Goal: Task Accomplishment & Management: Manage account settings

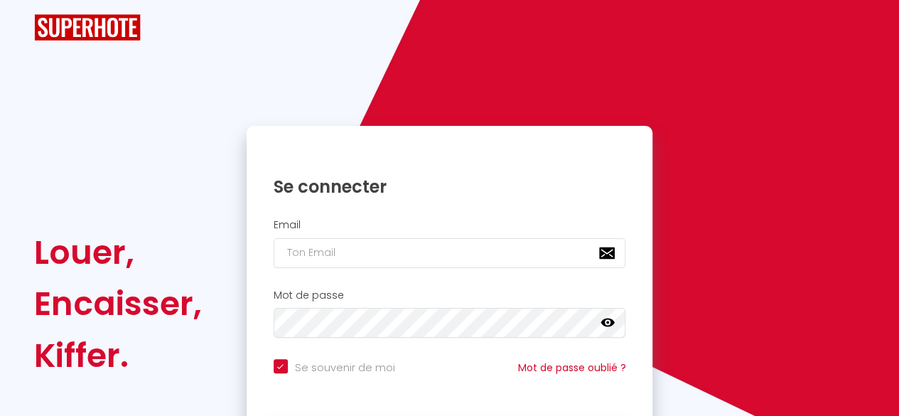
checkbox input "true"
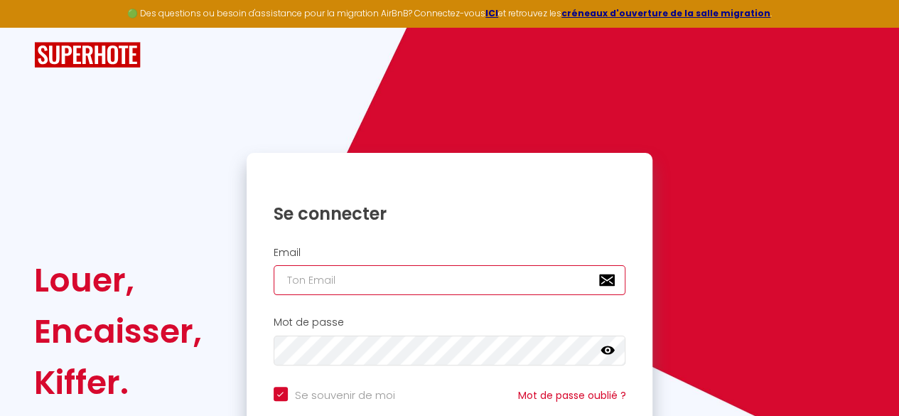
click at [372, 283] on input "email" at bounding box center [450, 280] width 352 height 30
type input "h"
checkbox input "true"
type input "ho"
checkbox input "true"
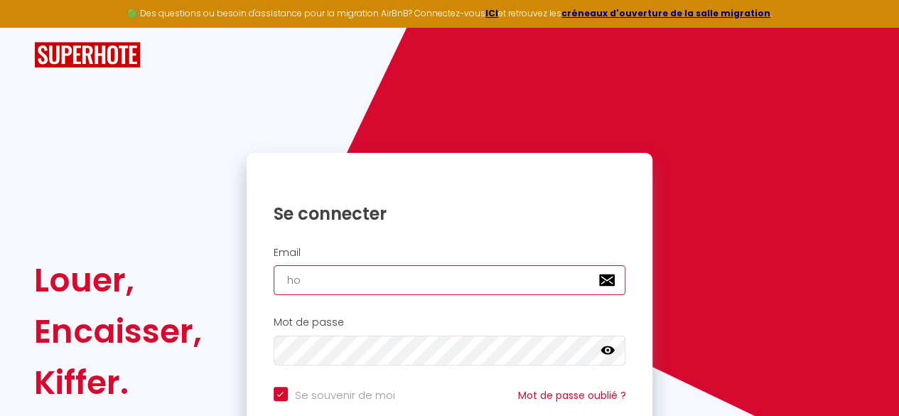
type input "hom"
checkbox input "true"
type input "homy"
checkbox input "true"
type input "[EMAIL_ADDRESS][DOMAIN_NAME]"
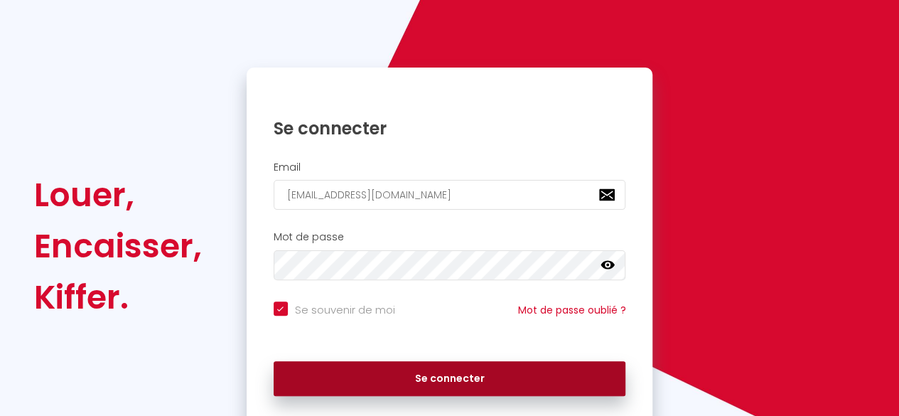
click at [377, 364] on button "Se connecter" at bounding box center [450, 379] width 352 height 36
checkbox input "true"
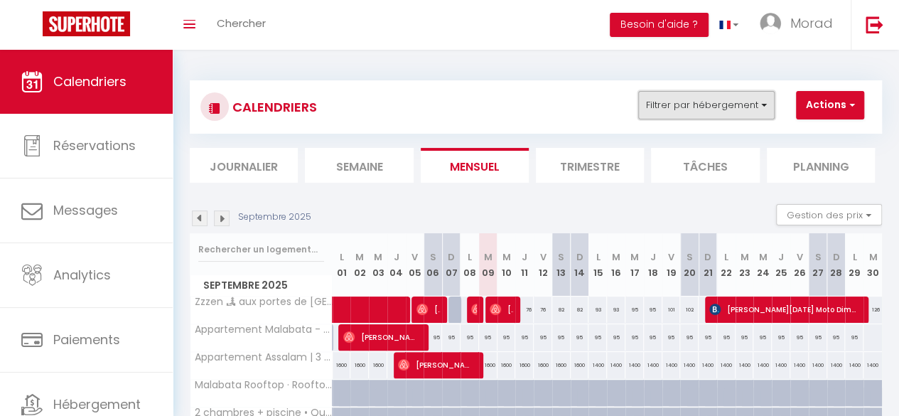
click at [746, 103] on button "Filtrer par hébergement" at bounding box center [706, 105] width 136 height 28
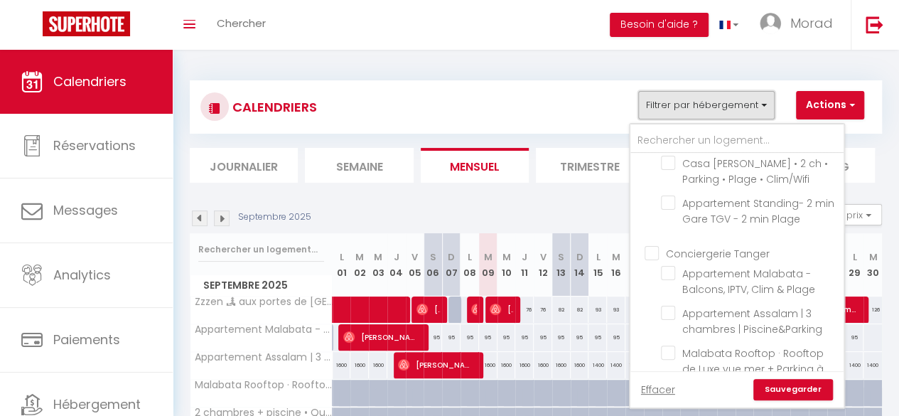
scroll to position [207, 0]
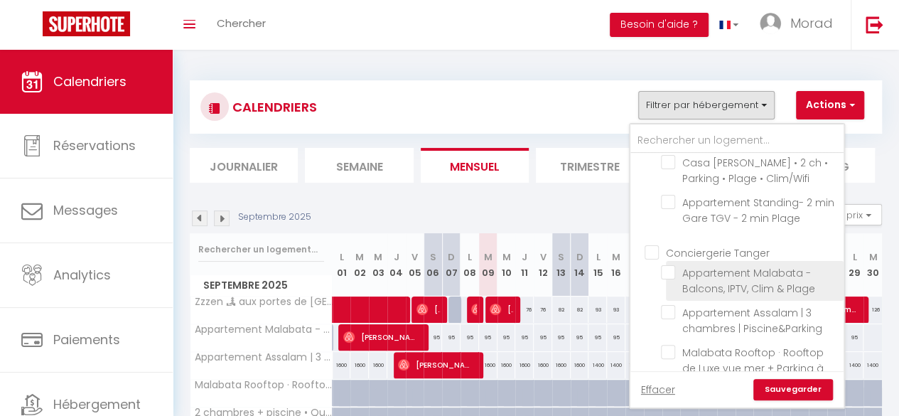
click at [667, 265] on input "Appartement Malabata - Balcons, IPTV, Clim & Plage" at bounding box center [750, 272] width 178 height 14
checkbox input "true"
checkbox input "false"
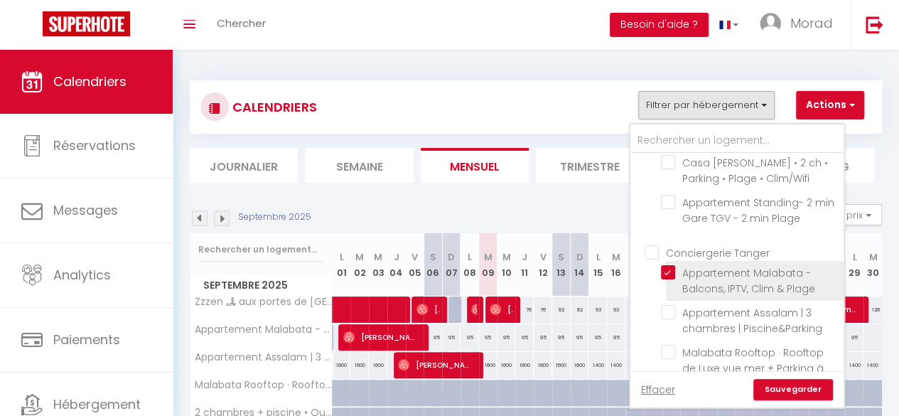
checkbox input "false"
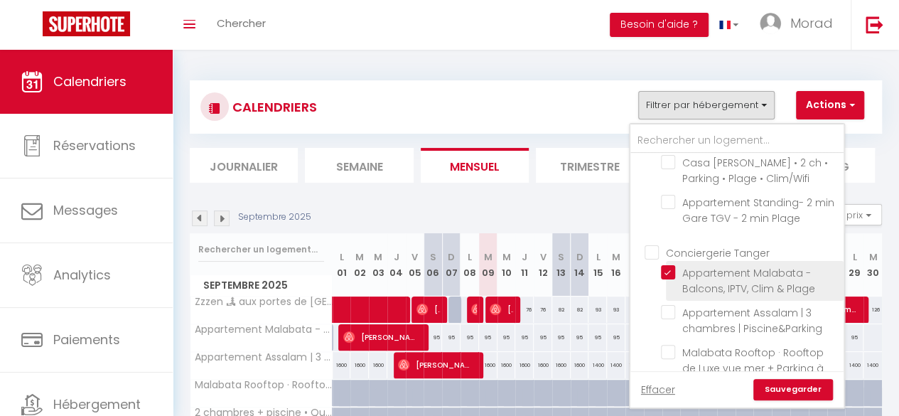
checkbox input "false"
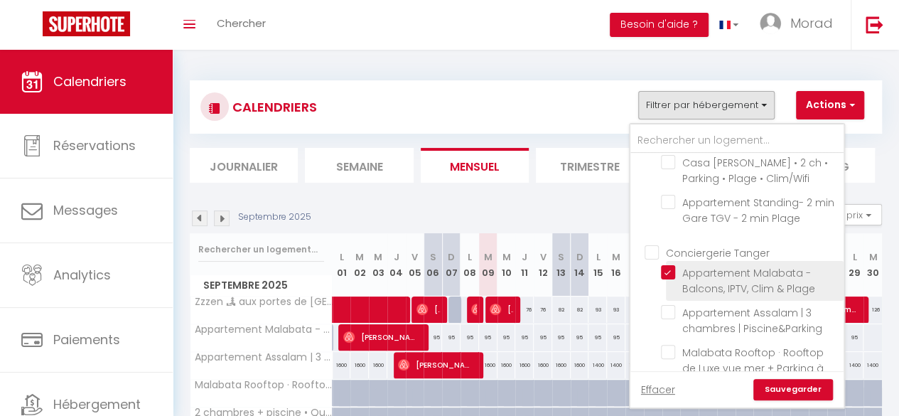
checkbox input "false"
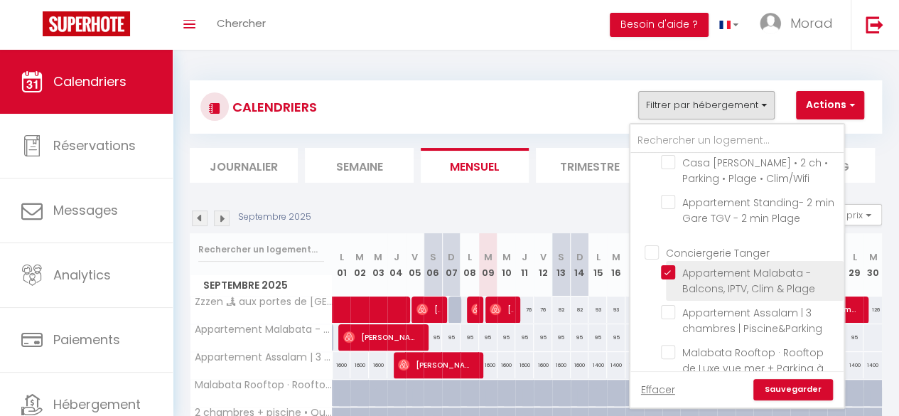
checkbox input "false"
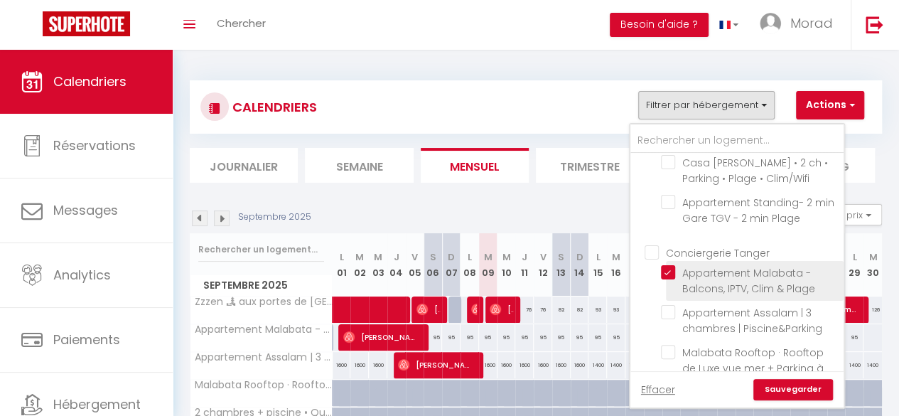
checkbox input "false"
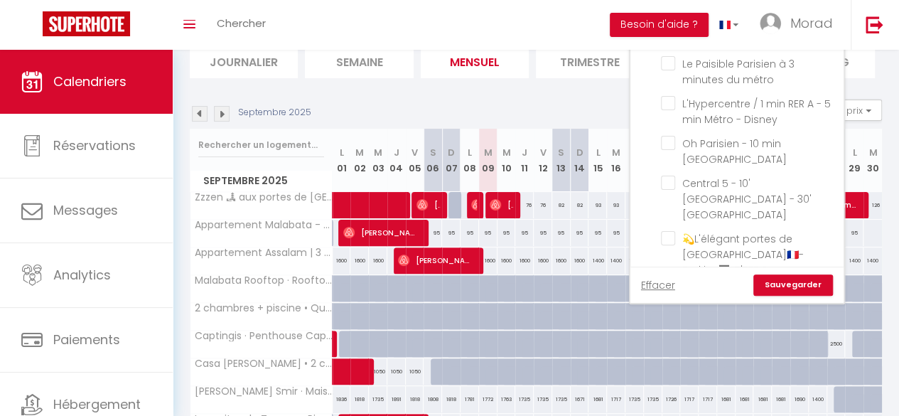
scroll to position [106, 0]
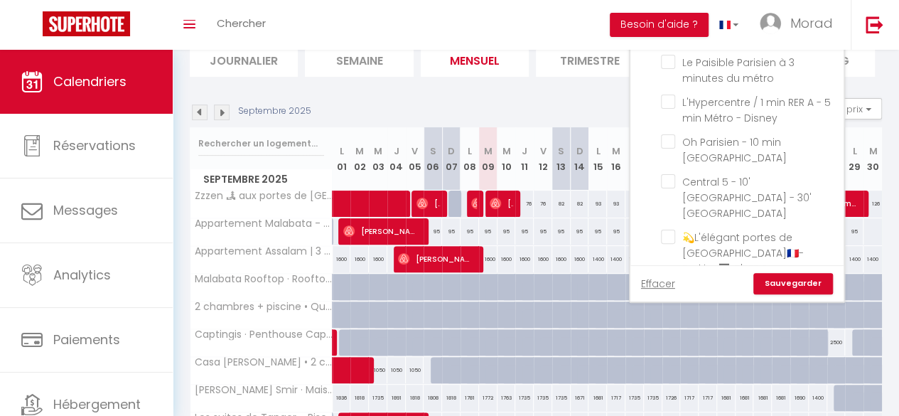
click at [789, 289] on link "Sauvegarder" at bounding box center [793, 283] width 80 height 21
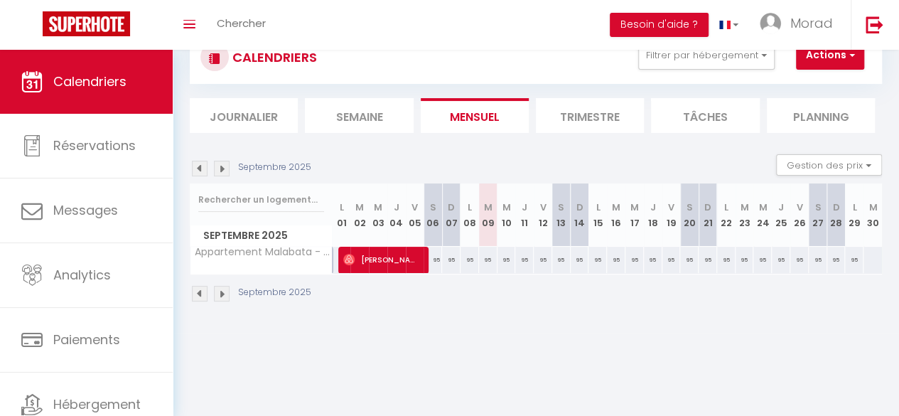
scroll to position [50, 0]
click at [202, 165] on img at bounding box center [200, 169] width 16 height 16
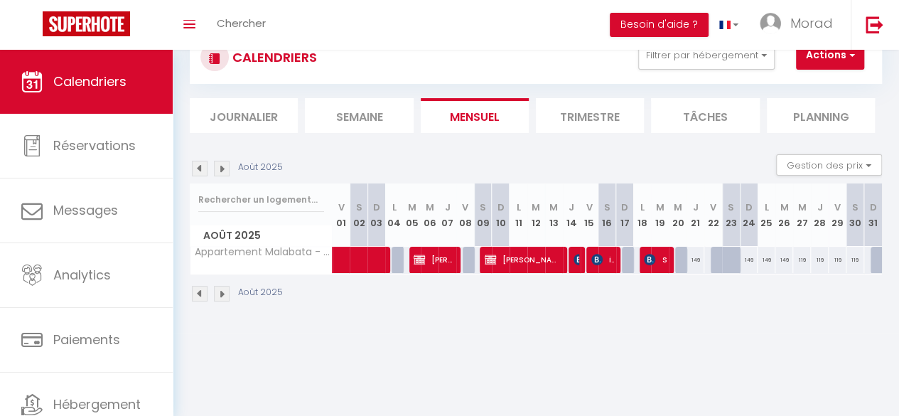
drag, startPoint x: 571, startPoint y: 254, endPoint x: 564, endPoint y: 259, distance: 9.1
click at [568, 259] on div at bounding box center [577, 260] width 18 height 27
click at [573, 258] on img at bounding box center [578, 259] width 11 height 11
select select "OK"
select select "KO"
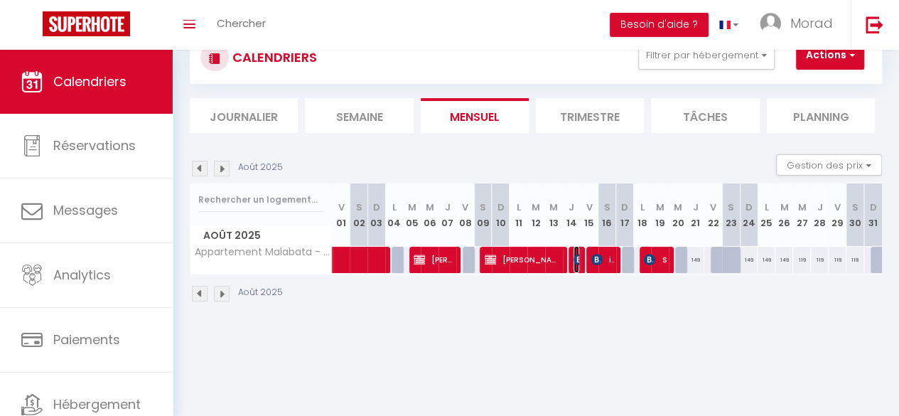
select select "1"
select select "0"
select select "1"
select select
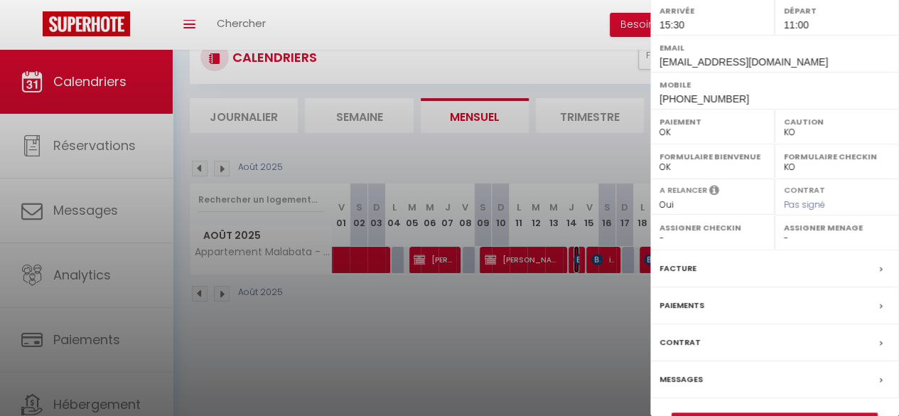
scroll to position [257, 0]
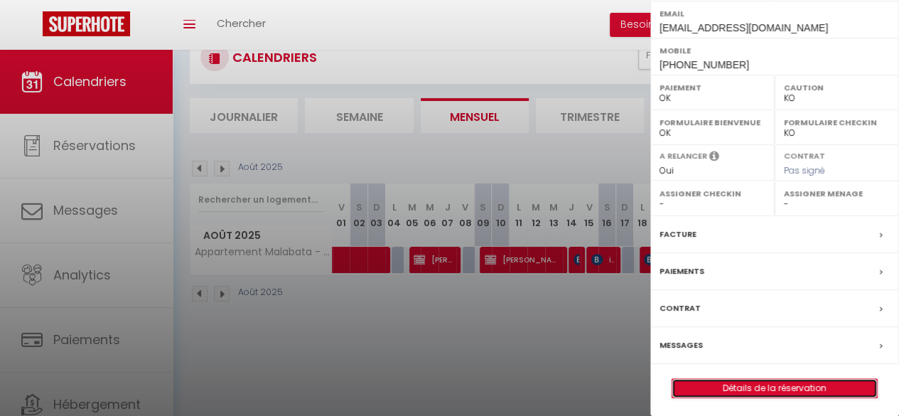
click at [745, 383] on link "Détails de la réservation" at bounding box center [774, 388] width 205 height 18
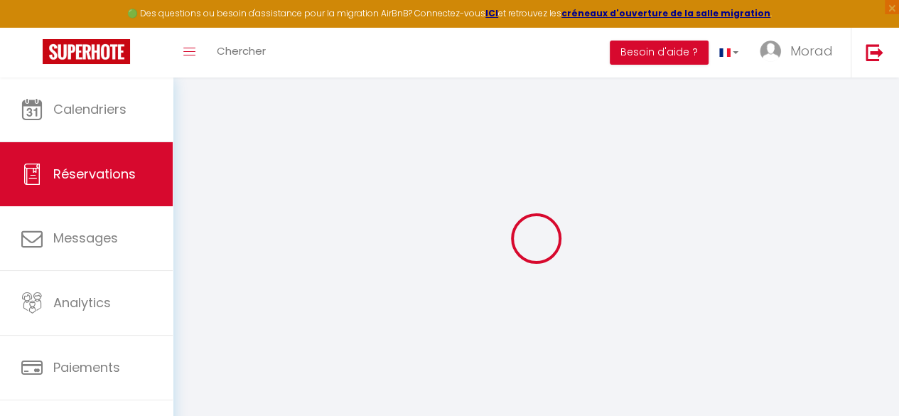
type input "Tarek"
type input "Hammoud"
type input "thammo.936729@guest.booking.com"
type input "autogenevesa@gmail.com"
type input "+41792673393"
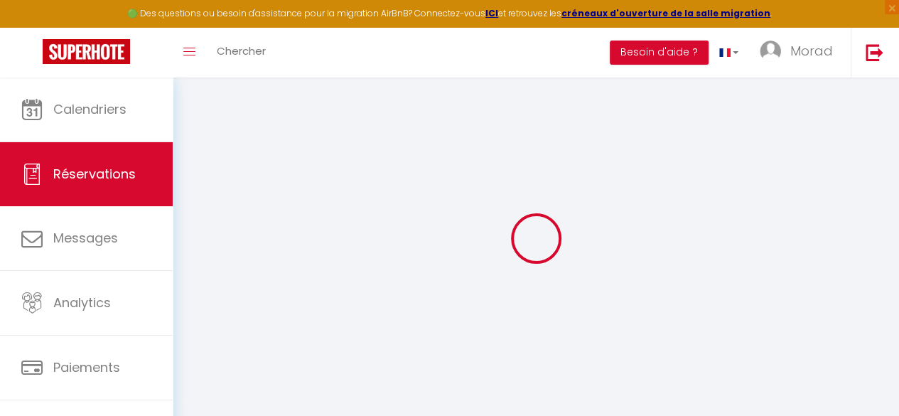
type input "+41792673393"
type input "."
select select "CH"
type input "25.8"
type input "3.04"
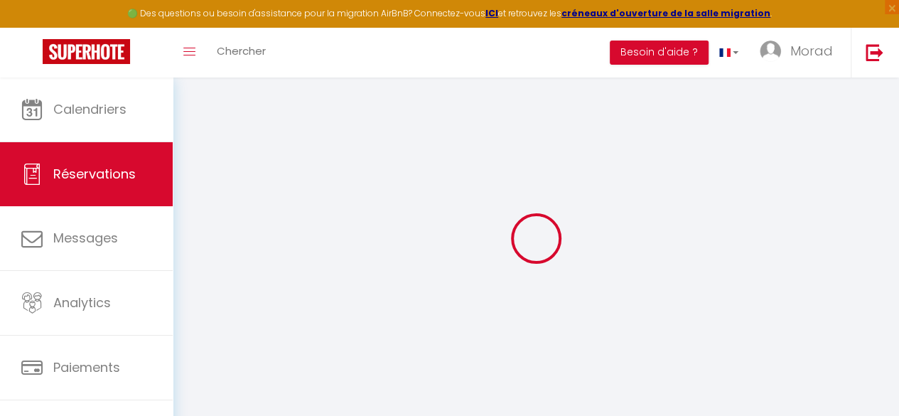
select select "56818"
select select "1"
select select
type input "2"
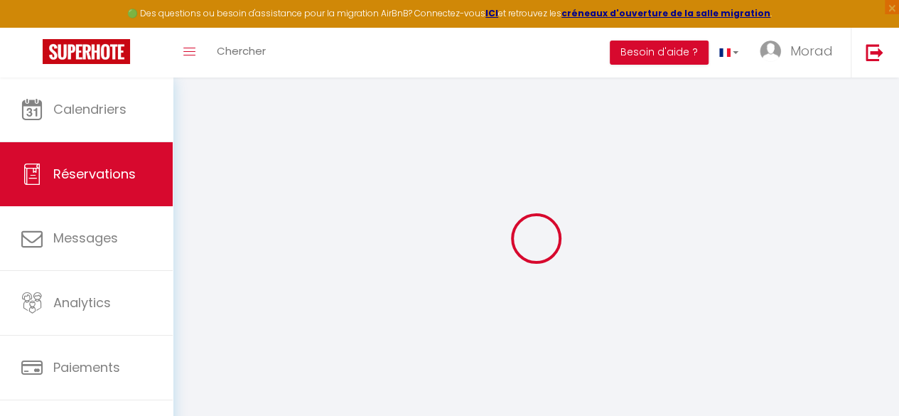
select select "12"
select select
type input "123.76"
checkbox input "false"
type input "0"
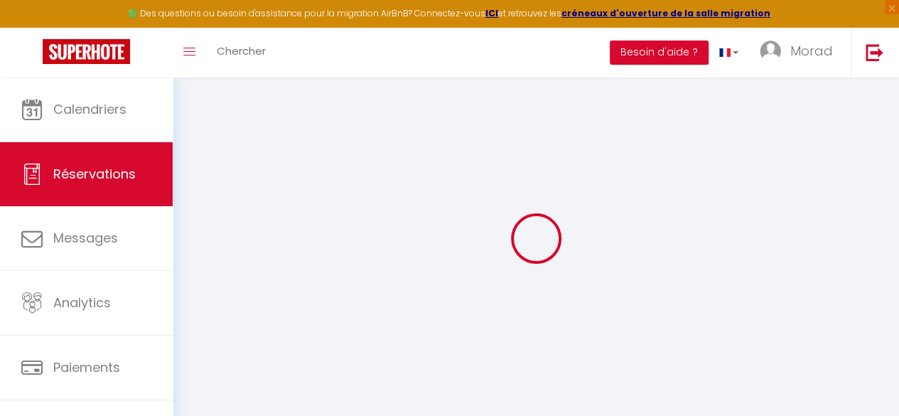
select select "2"
type input "25"
type input "0"
select select
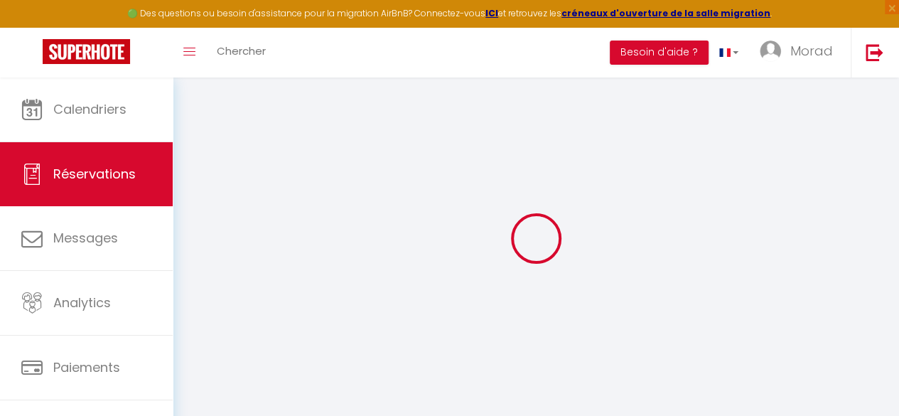
select select
select select "14"
checkbox input "false"
select select
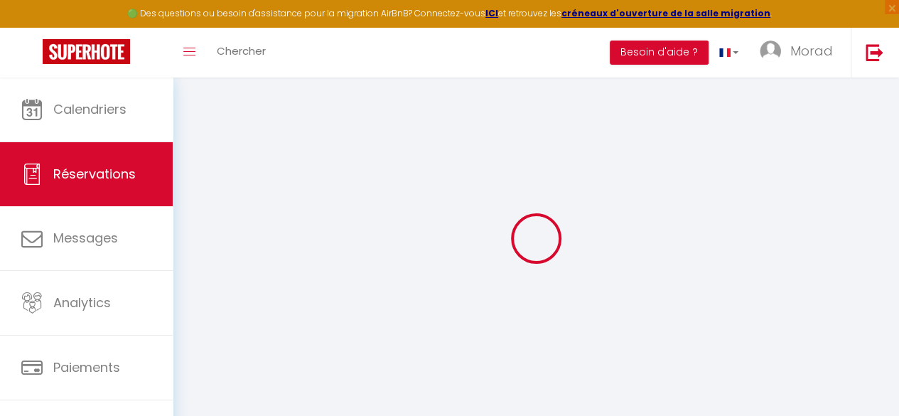
checkbox input "false"
select select
checkbox input "false"
type textarea "** THIS RESERVATION HAS BEEN PRE-PAID ** BOOKING NOTE : Payment charge is EUR 3…"
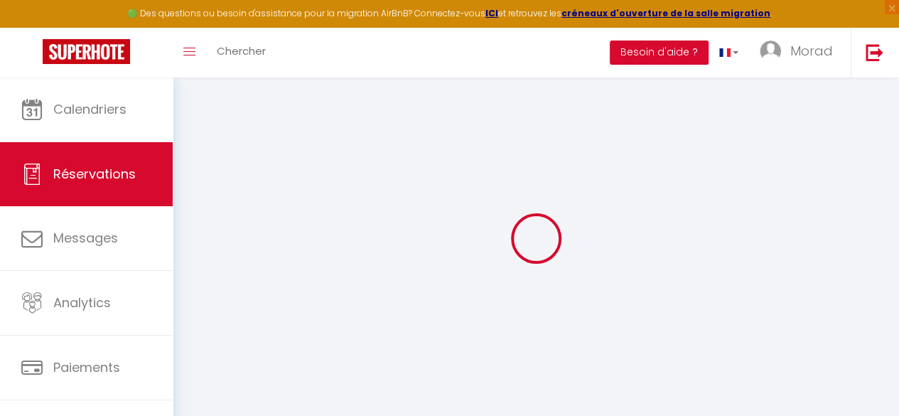
select select
checkbox input "false"
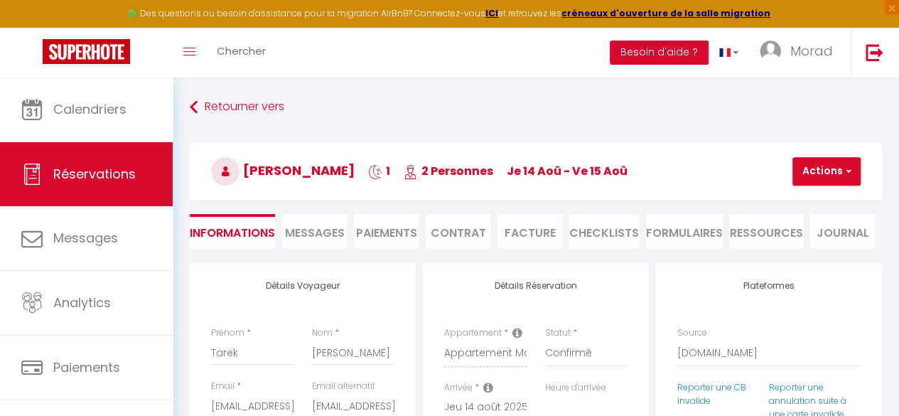
type input "28"
type input "2"
select select
checkbox input "false"
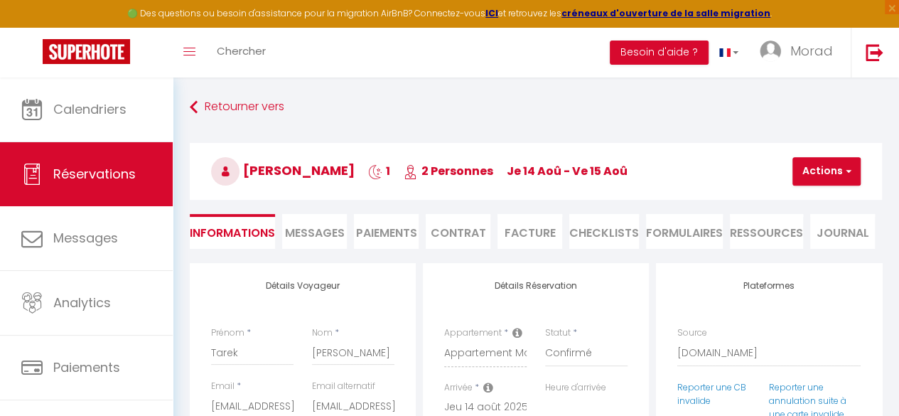
select select "15:30"
select select "11:00"
click at [855, 169] on button "Actions" at bounding box center [826, 171] width 68 height 28
click at [819, 234] on link "Supprimer" at bounding box center [838, 239] width 112 height 18
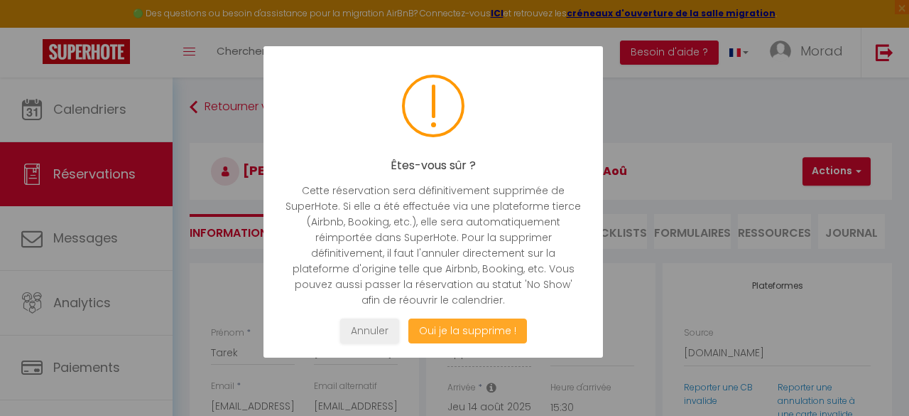
click at [490, 329] on button "Oui je la supprime !" at bounding box center [468, 330] width 119 height 25
select select "not_cancelled"
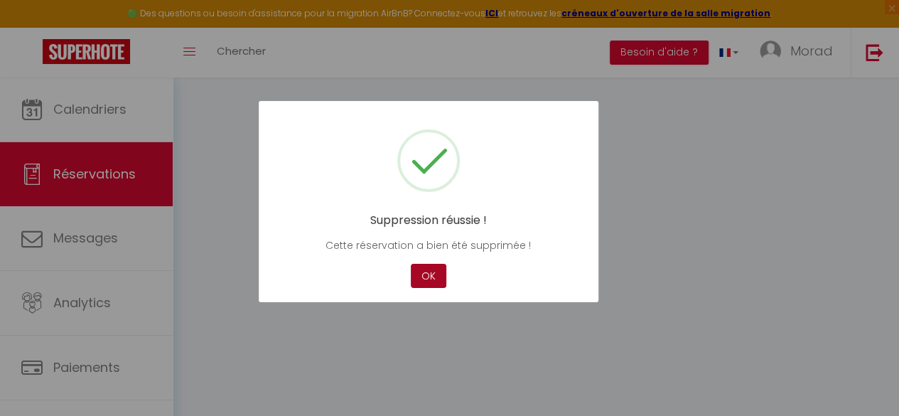
click at [431, 281] on button "OK" at bounding box center [429, 276] width 36 height 25
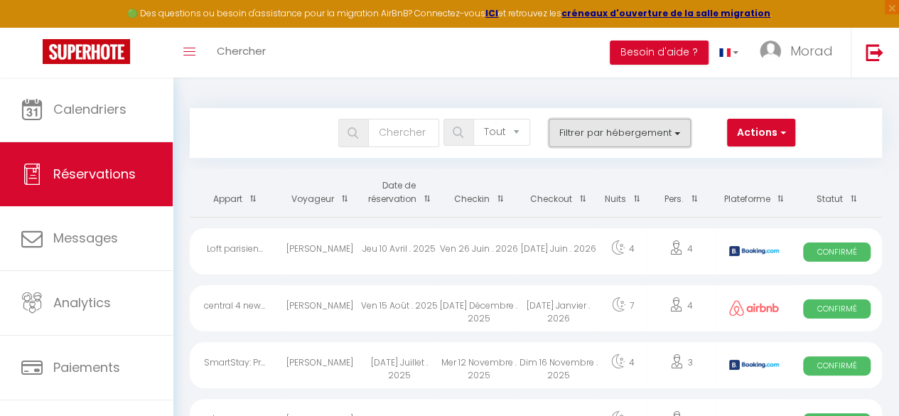
click at [688, 126] on button "Filtrer par hébergement" at bounding box center [619, 133] width 142 height 28
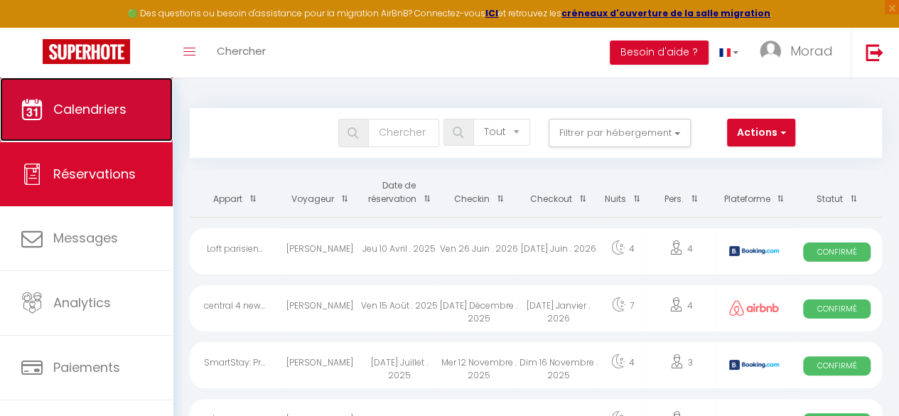
click at [128, 117] on link "Calendriers" at bounding box center [86, 109] width 173 height 64
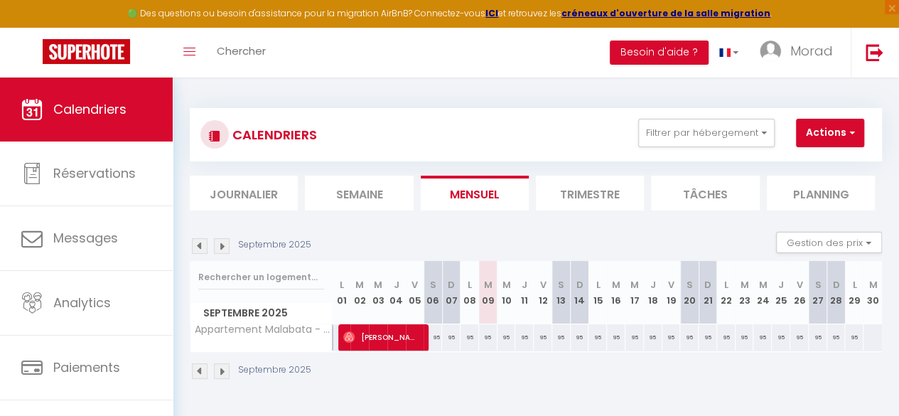
click at [204, 244] on img at bounding box center [200, 246] width 16 height 16
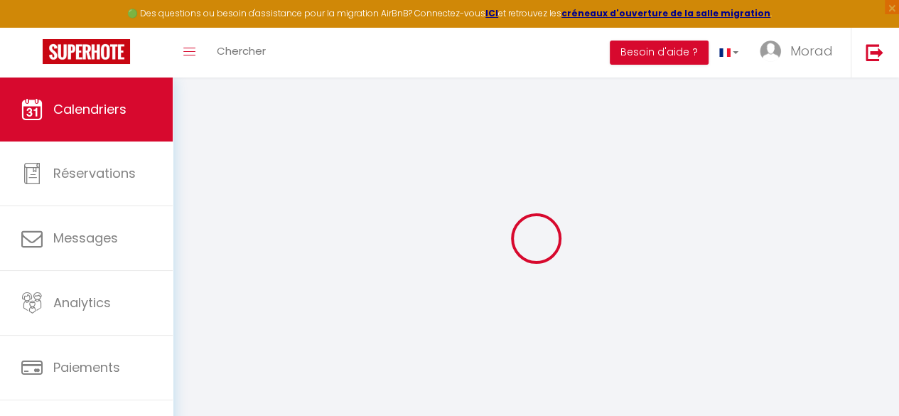
select select
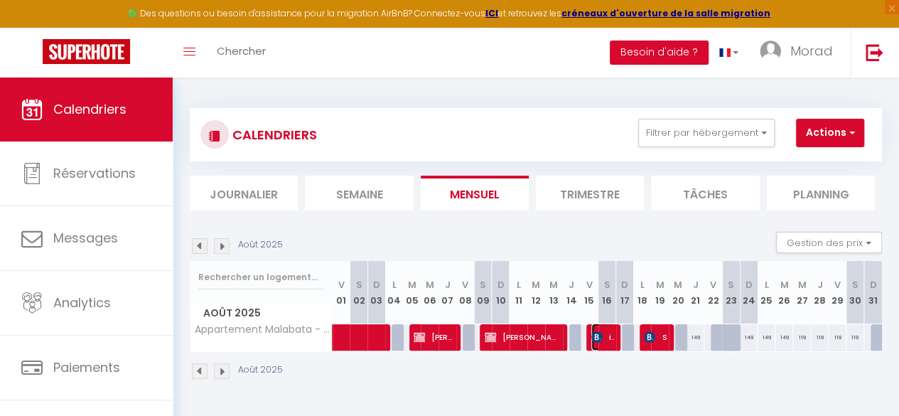
click at [602, 336] on span "idir oukha" at bounding box center [602, 336] width 23 height 27
select select "OK"
select select "KO"
select select "1"
select select "0"
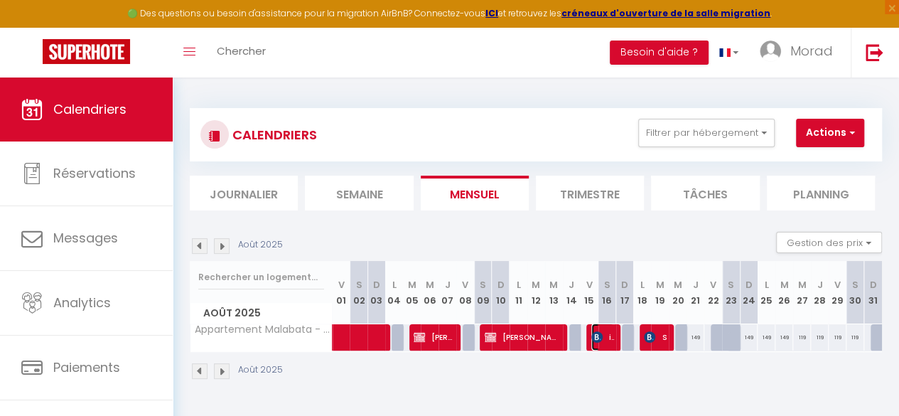
select select "1"
select select
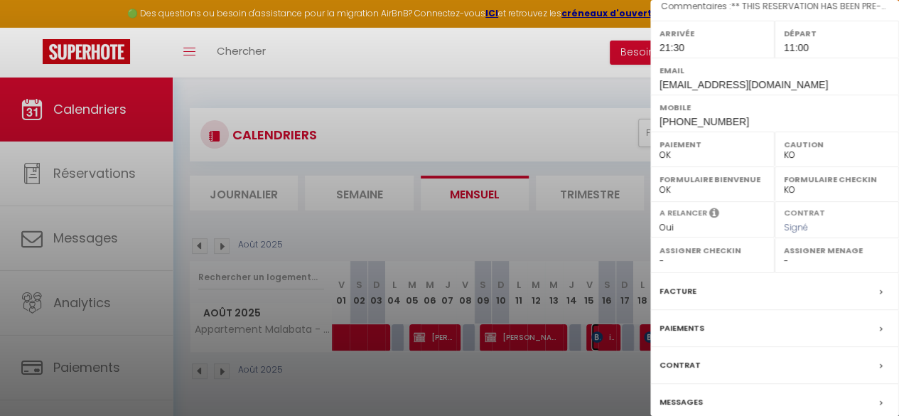
scroll to position [257, 0]
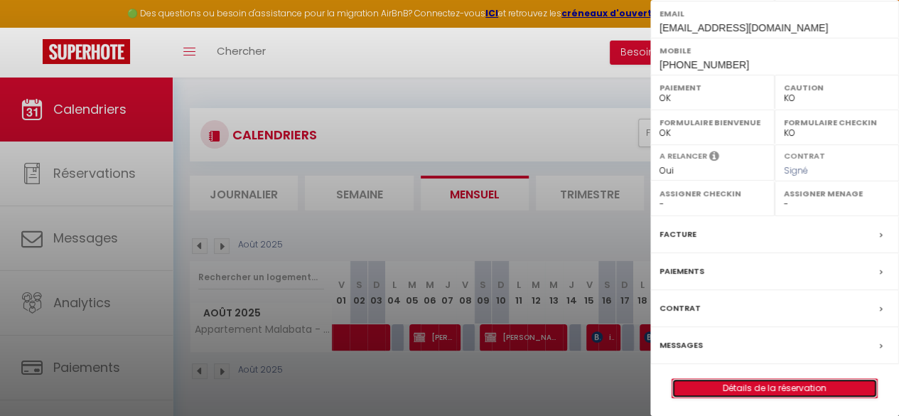
click at [744, 381] on link "Détails de la réservation" at bounding box center [774, 388] width 205 height 18
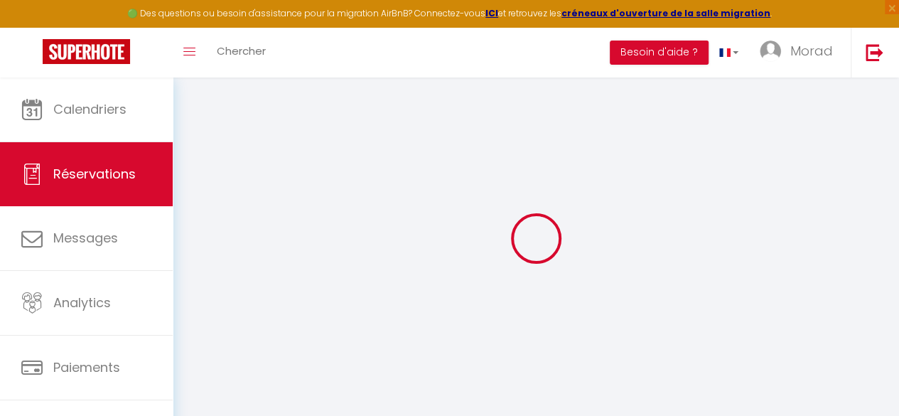
select select
select select "14"
checkbox input "false"
select select
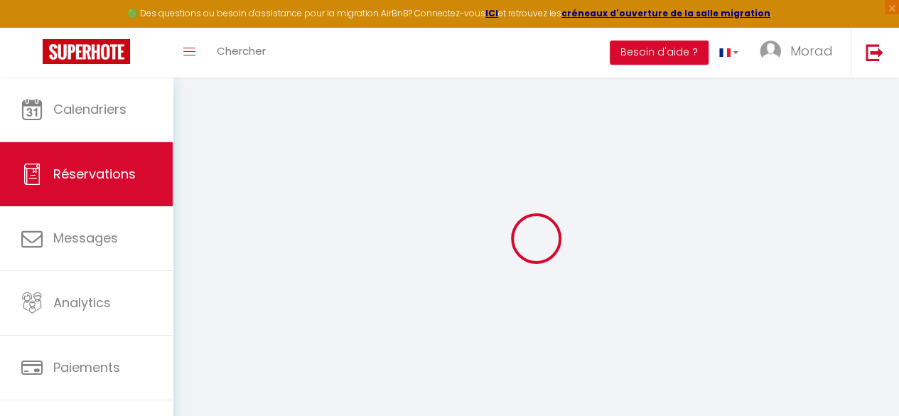
select select
checkbox input "false"
select select
checkbox input "false"
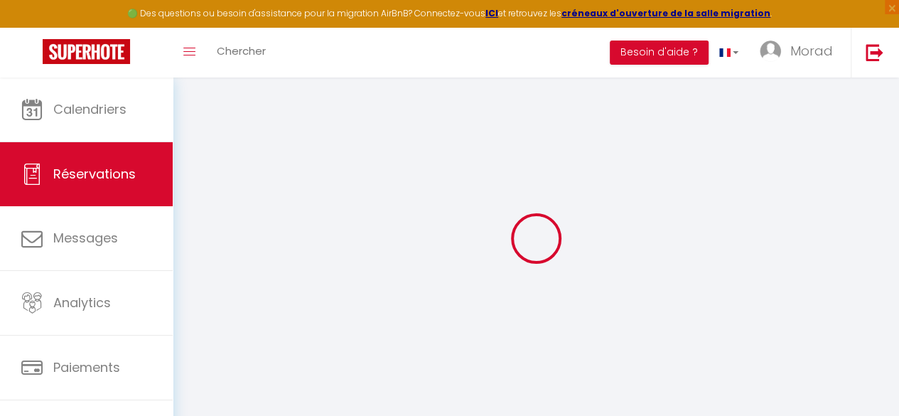
type textarea "** THIS RESERVATION HAS BEEN PRE-PAID ** BOOKING NOTE : Payment charge is EUR 5…"
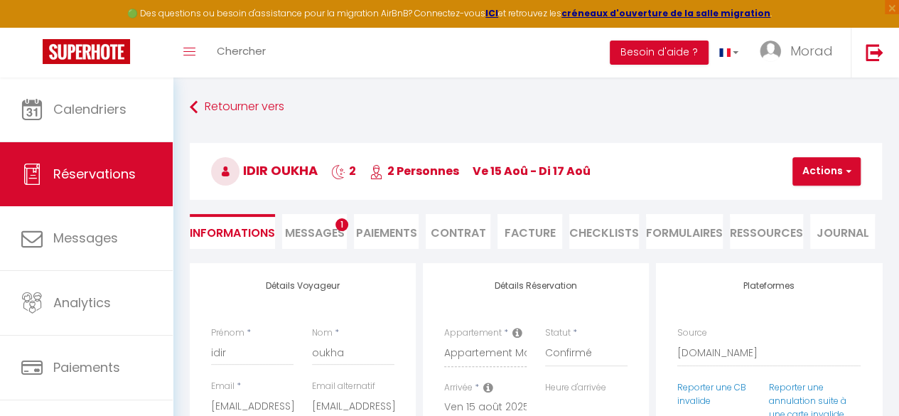
type input "28"
type input "4"
select select
checkbox input "false"
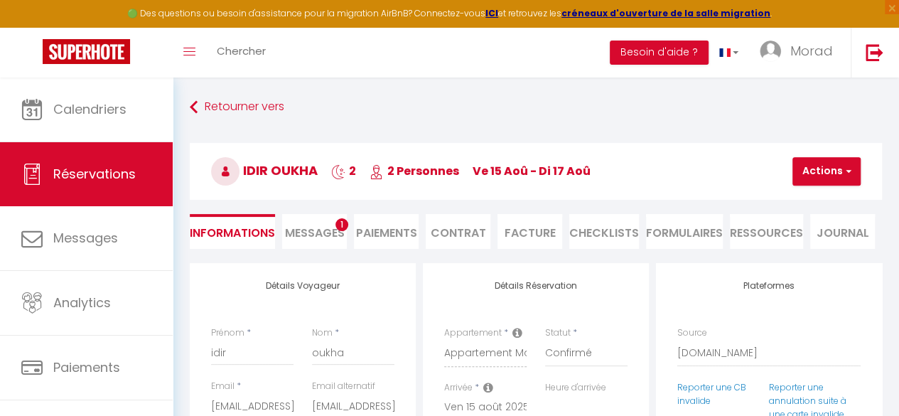
select select "21:30"
select select "11:00"
click at [849, 171] on span "button" at bounding box center [846, 171] width 9 height 13
click at [811, 243] on link "Supprimer" at bounding box center [838, 239] width 112 height 18
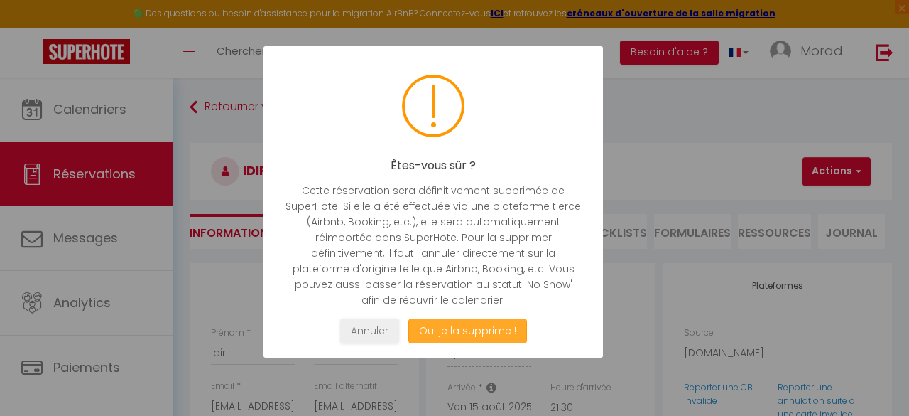
click at [490, 322] on button "Oui je la supprime !" at bounding box center [468, 330] width 119 height 25
select select "not_cancelled"
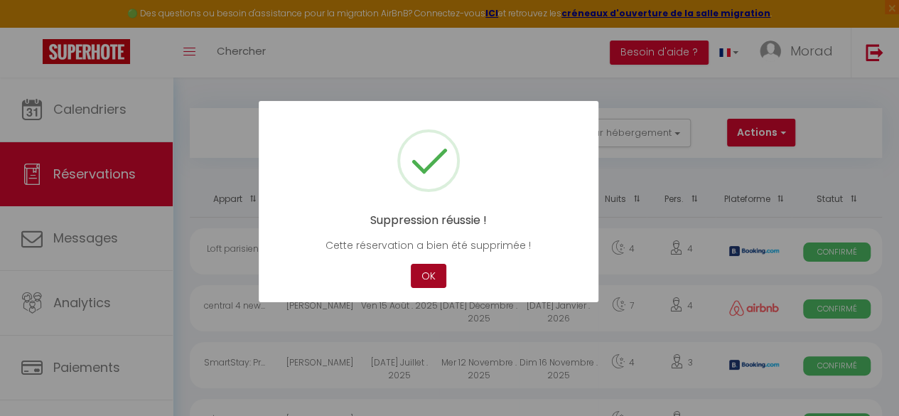
click at [417, 278] on button "OK" at bounding box center [429, 276] width 36 height 25
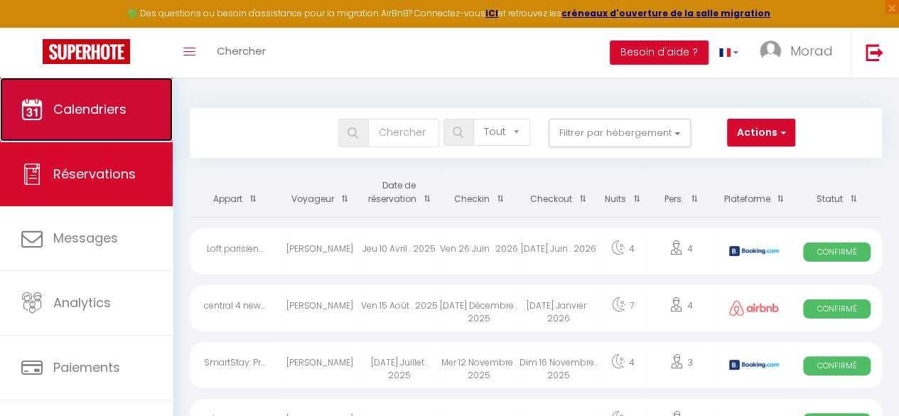
click at [71, 140] on link "Calendriers" at bounding box center [86, 109] width 173 height 64
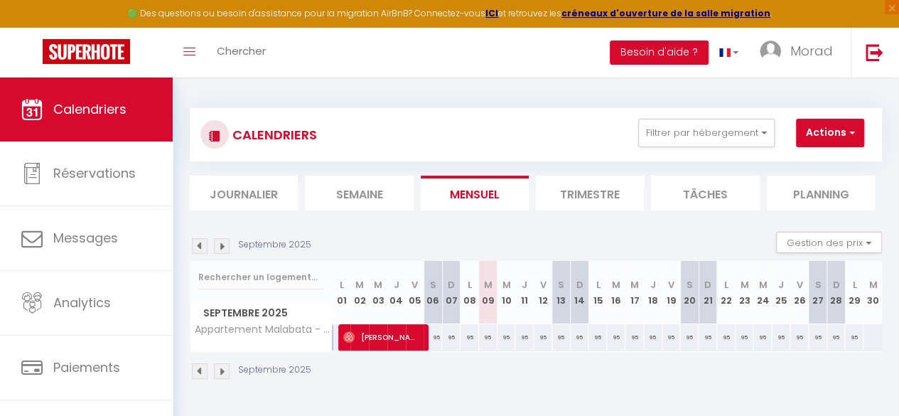
click at [206, 249] on img at bounding box center [200, 246] width 16 height 16
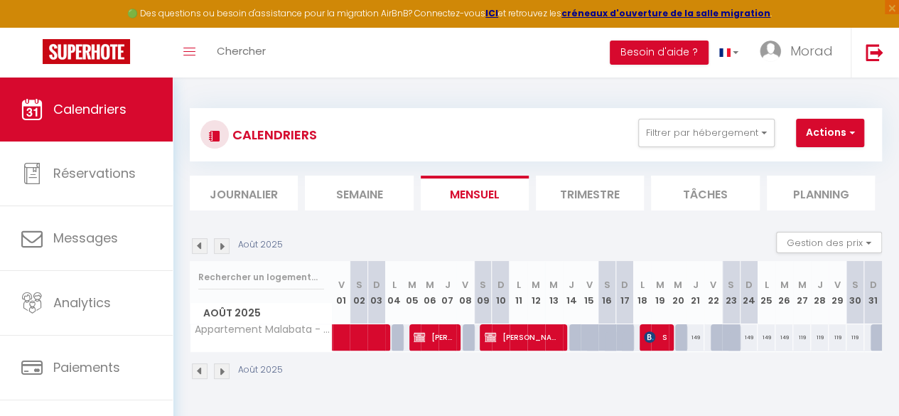
click at [198, 249] on img at bounding box center [200, 246] width 16 height 16
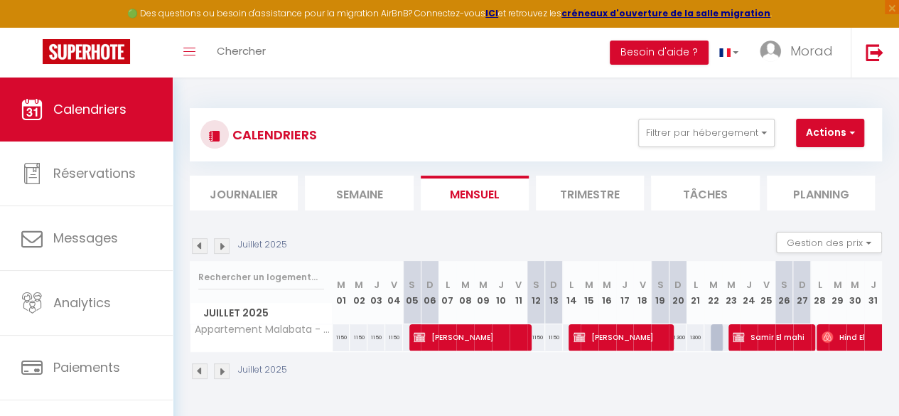
click at [203, 247] on img at bounding box center [200, 246] width 16 height 16
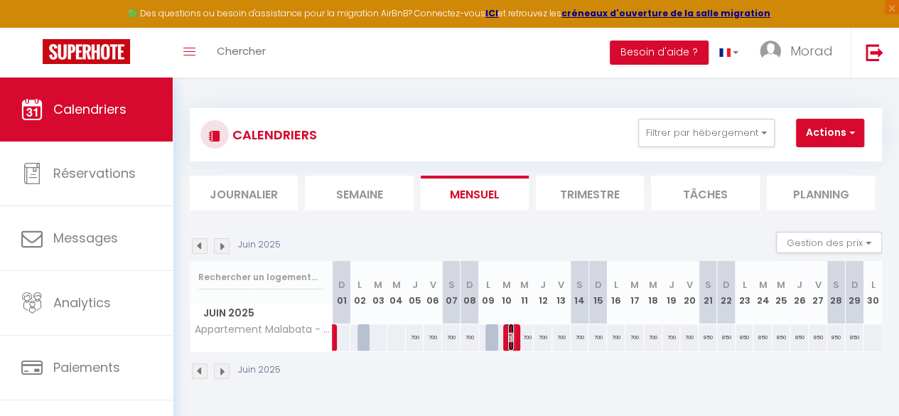
click at [508, 340] on img at bounding box center [513, 336] width 11 height 11
select select "OK"
select select "KO"
select select "0"
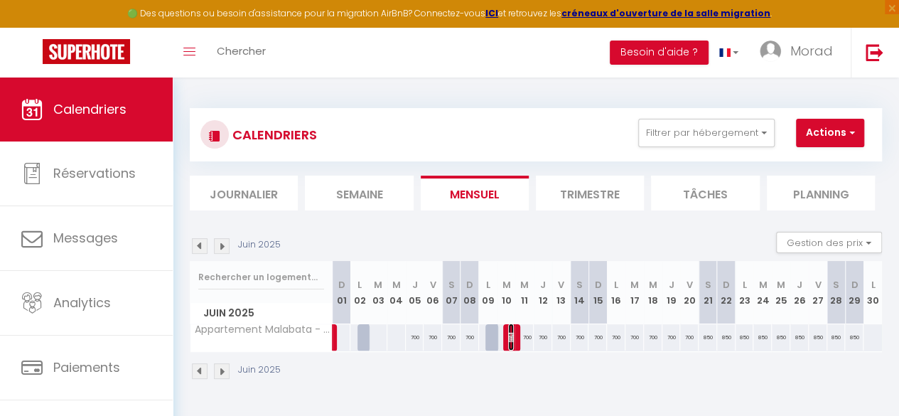
select select "1"
select select
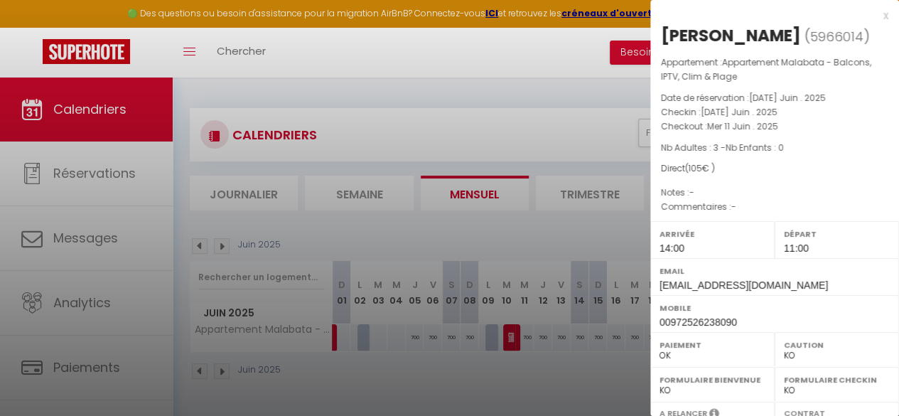
click at [487, 378] on div at bounding box center [449, 208] width 899 height 416
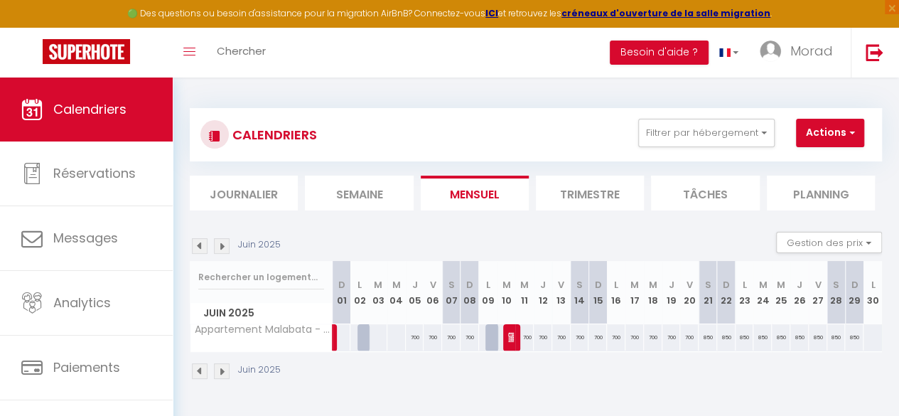
click at [218, 244] on img at bounding box center [222, 246] width 16 height 16
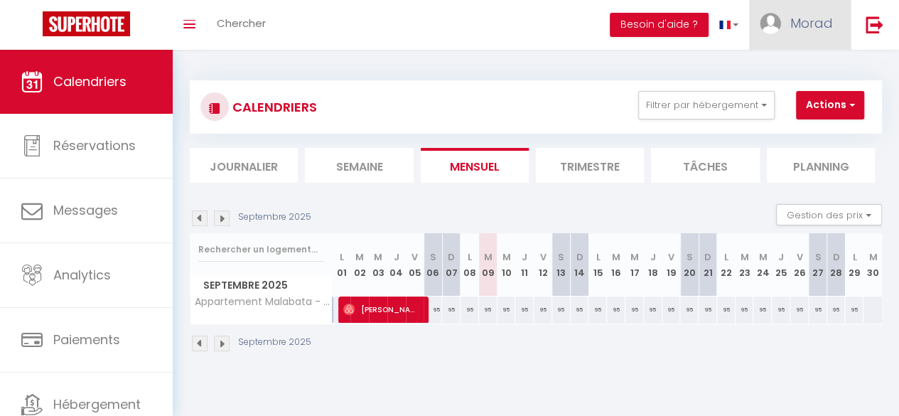
click at [797, 28] on span "Morad" at bounding box center [811, 23] width 43 height 18
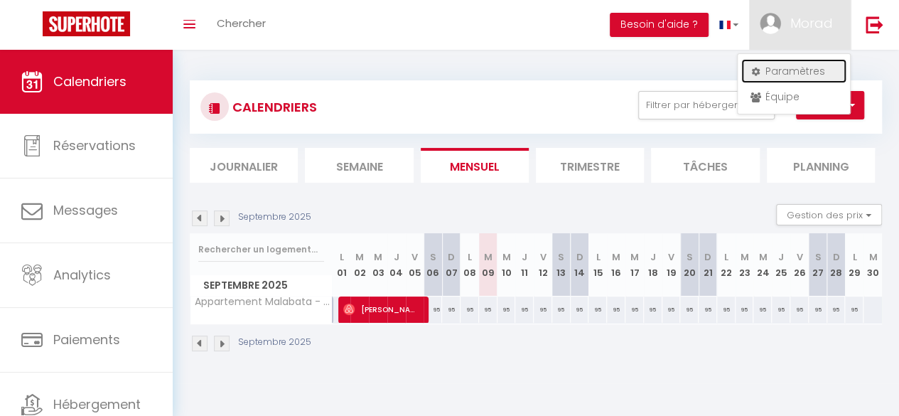
click at [779, 61] on link "Paramètres" at bounding box center [793, 71] width 105 height 24
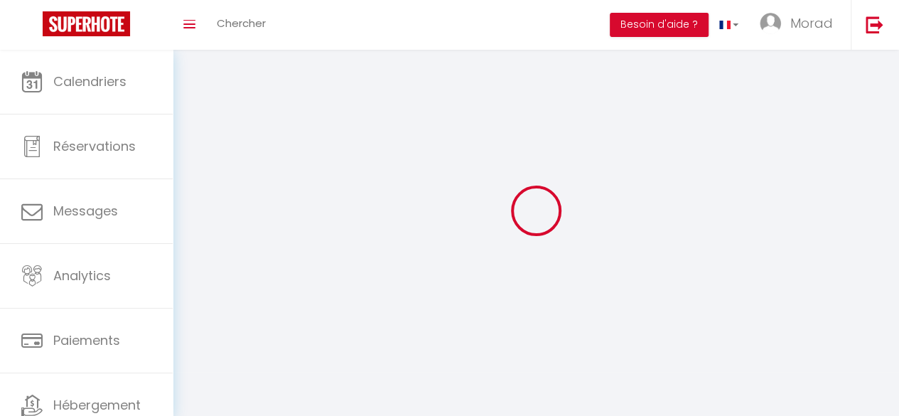
type input "Morad"
type input "Chliyah"
type input "0668760686"
type input "[STREET_ADDRESS][PERSON_NAME]"
type input "92260"
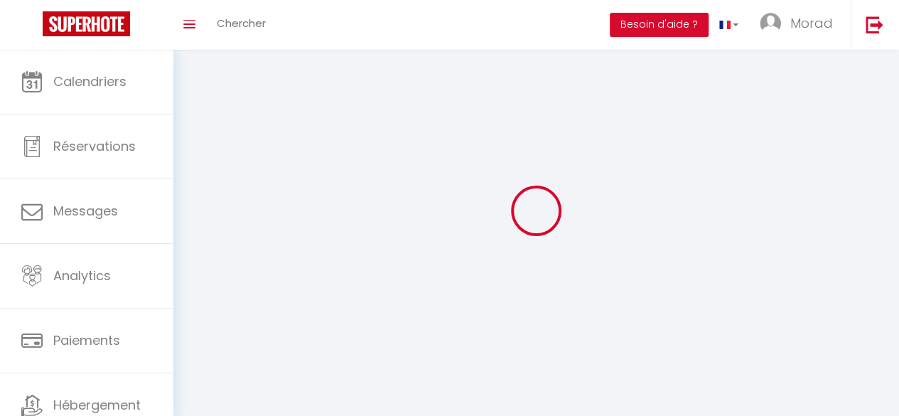
type input "Fontenay-aux-Roses"
type input "9QpSuV3jMOwzln0J0VycOxtPR"
type input "qwR62NauQ9e7VqcqP1GqtZxA1"
type input "[URL][DOMAIN_NAME]"
select select "28"
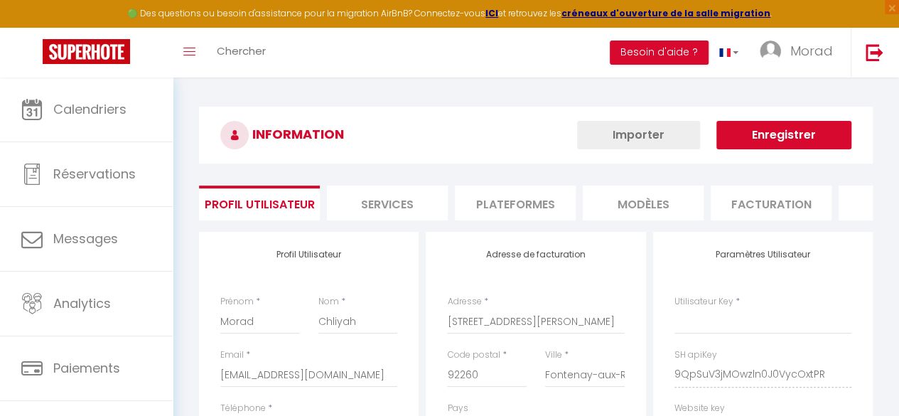
type input "9QpSuV3jMOwzln0J0VycOxtPR"
type input "qwR62NauQ9e7VqcqP1GqtZxA1"
type input "[URL][DOMAIN_NAME]"
select select "fr"
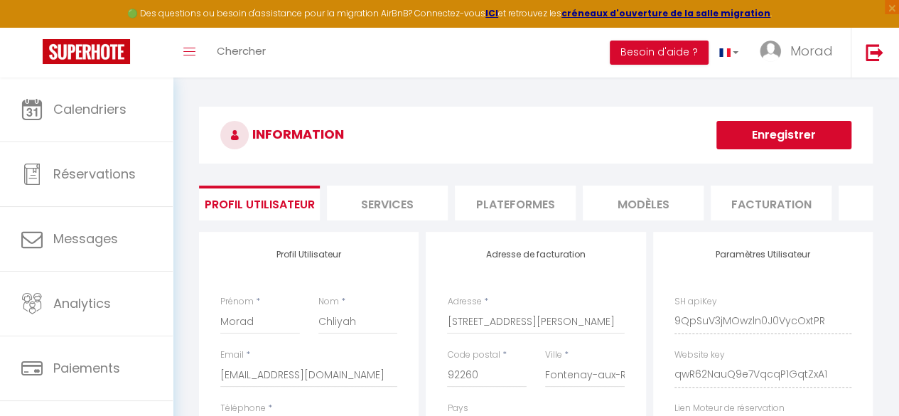
scroll to position [0, 477]
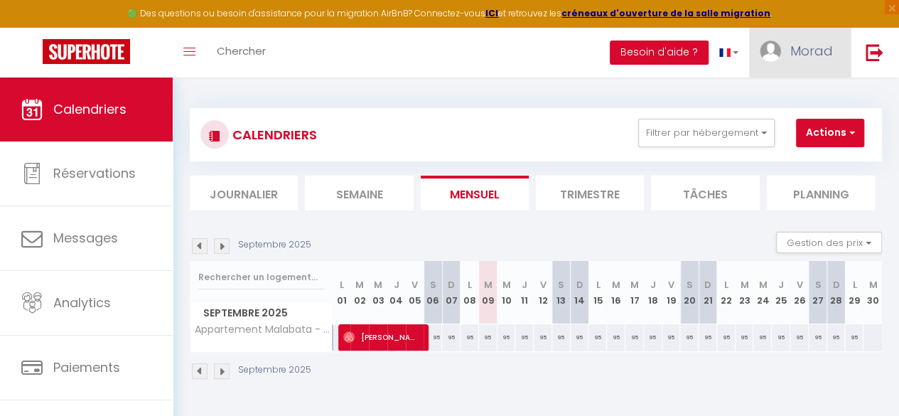
click at [809, 49] on span "Morad" at bounding box center [811, 51] width 43 height 18
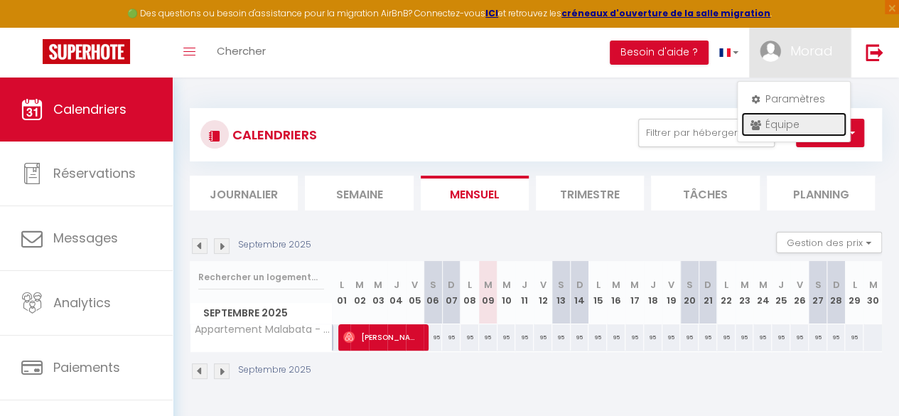
click at [777, 120] on link "Équipe" at bounding box center [793, 124] width 105 height 24
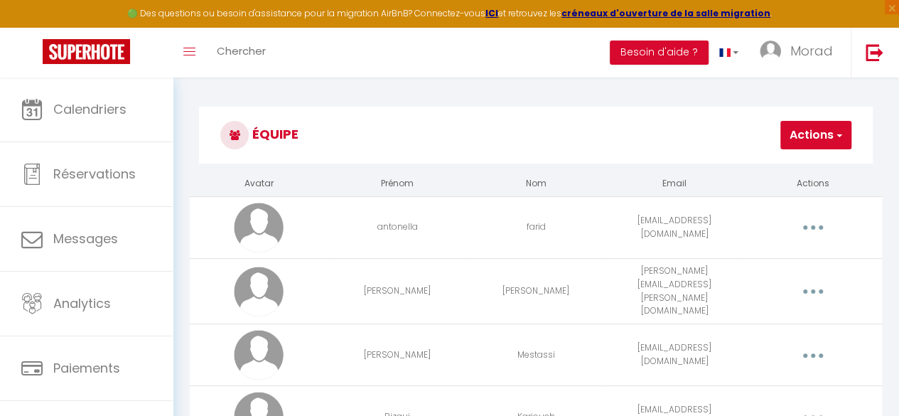
click at [821, 138] on button "Actions" at bounding box center [815, 135] width 71 height 28
click at [788, 161] on link "Ajouter un nouvel utilisateur" at bounding box center [767, 166] width 168 height 18
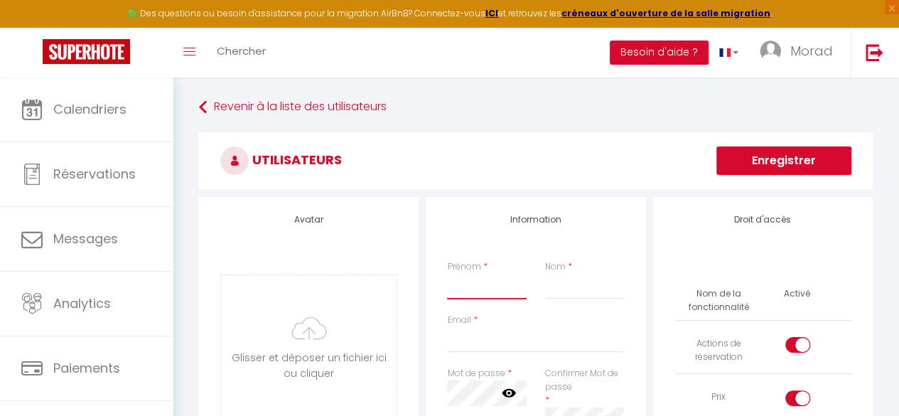
click at [458, 288] on input "Prénom" at bounding box center [486, 287] width 79 height 26
type input "[PERSON_NAME]"
type input "Romieu"
click at [465, 344] on input "Email" at bounding box center [535, 340] width 177 height 26
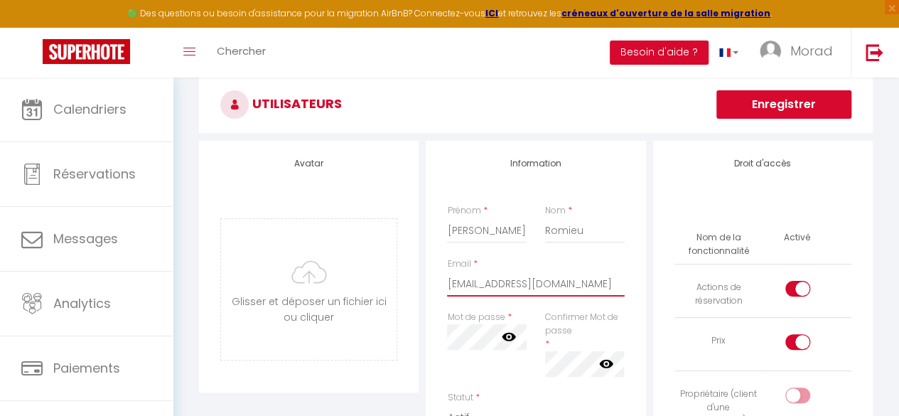
scroll to position [98, 0]
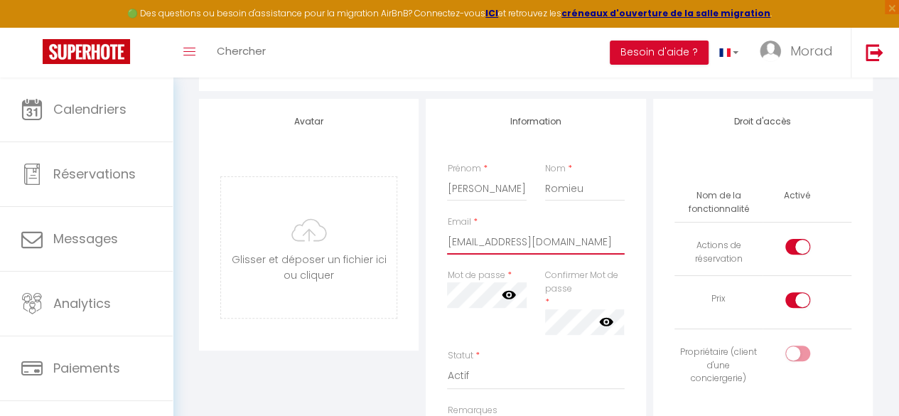
type input "[EMAIL_ADDRESS][DOMAIN_NAME]"
click at [794, 241] on div at bounding box center [797, 247] width 25 height 16
click at [797, 241] on input "checkbox" at bounding box center [809, 249] width 25 height 21
checkbox input "false"
click at [797, 285] on td at bounding box center [806, 301] width 89 height 53
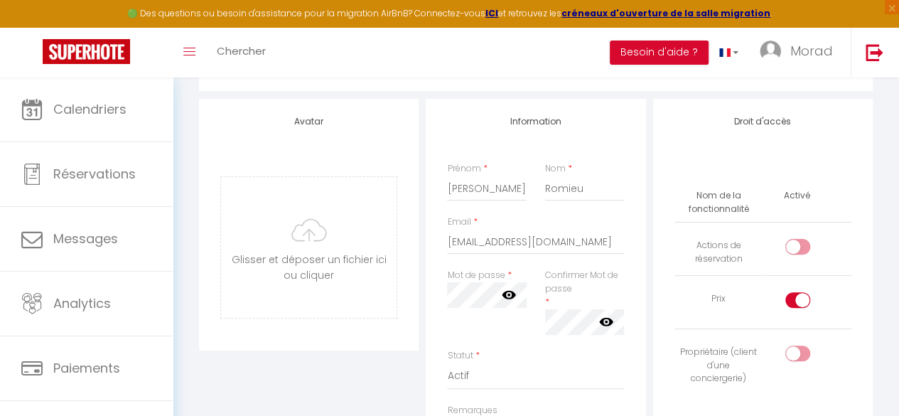
click at [794, 294] on div at bounding box center [797, 300] width 25 height 16
click at [797, 294] on input "checkbox" at bounding box center [809, 302] width 25 height 21
checkbox input "false"
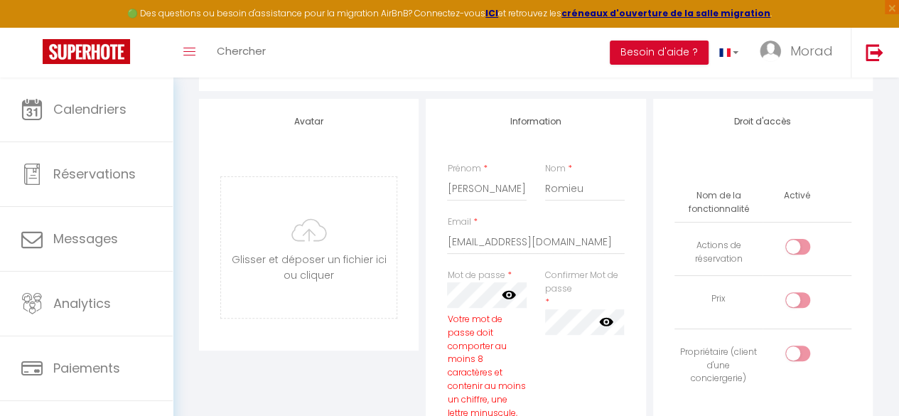
click at [506, 297] on icon at bounding box center [509, 295] width 14 height 9
click at [600, 323] on icon at bounding box center [606, 321] width 14 height 14
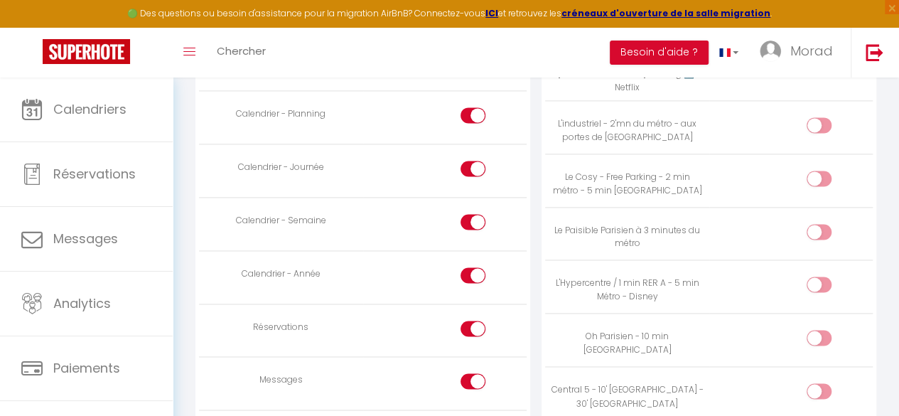
scroll to position [944, 0]
click at [472, 330] on input "checkbox" at bounding box center [484, 330] width 25 height 21
checkbox input "false"
click at [469, 374] on div at bounding box center [472, 380] width 25 height 16
click at [472, 374] on input "checkbox" at bounding box center [484, 382] width 25 height 21
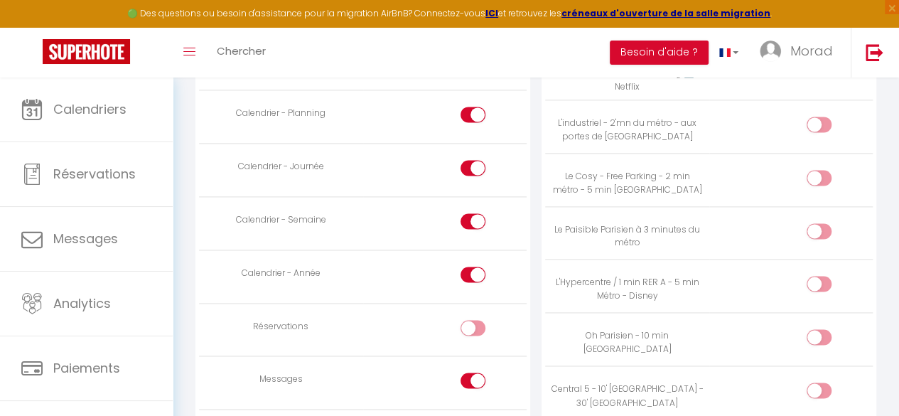
checkbox input "false"
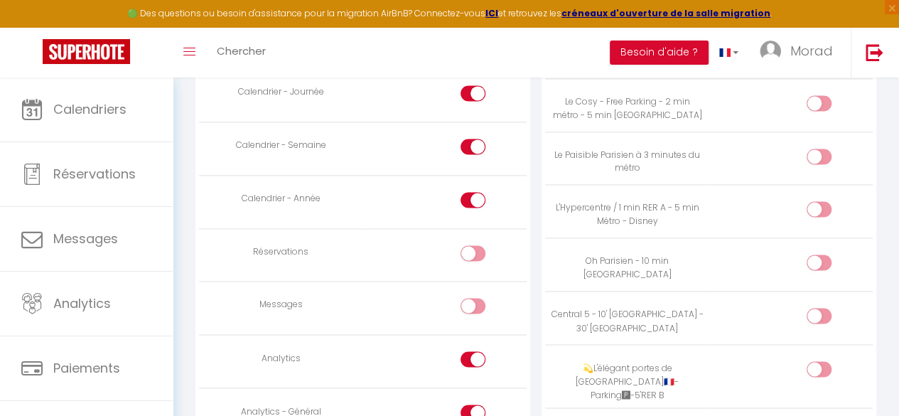
scroll to position [1029, 0]
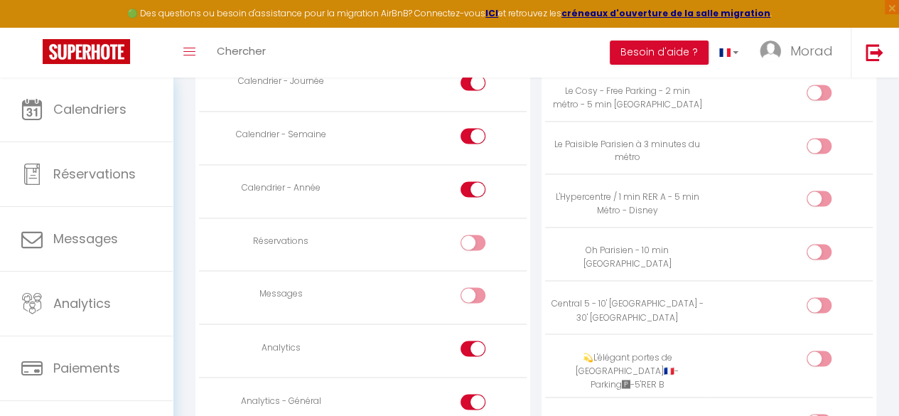
click at [466, 352] on label at bounding box center [472, 350] width 25 height 21
click at [472, 352] on input "checkbox" at bounding box center [484, 350] width 25 height 21
checkbox input "false"
click at [469, 394] on div at bounding box center [472, 402] width 25 height 16
click at [472, 394] on input "checkbox" at bounding box center [484, 404] width 25 height 21
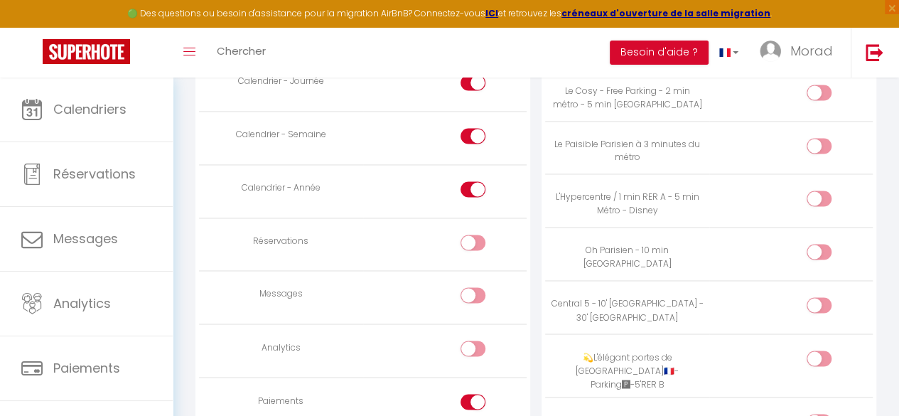
checkbox input "false"
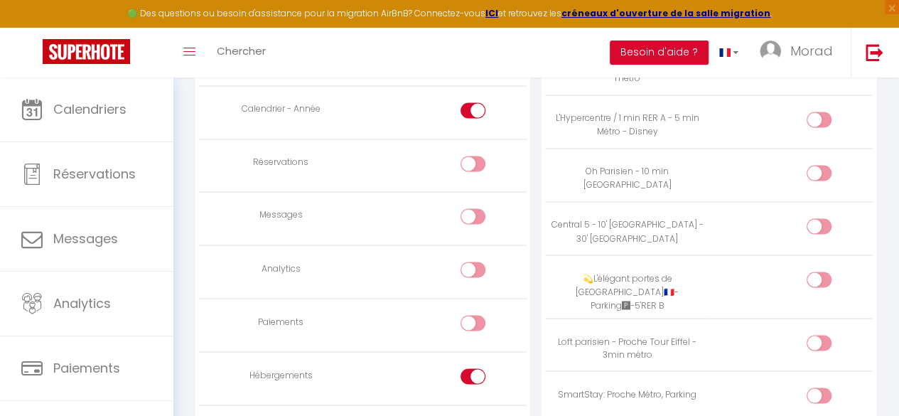
scroll to position [1122, 0]
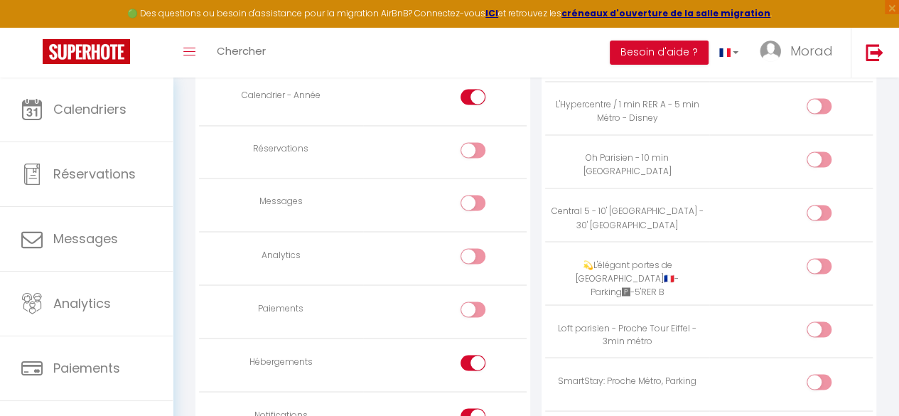
click at [480, 355] on input "checkbox" at bounding box center [484, 365] width 25 height 21
checkbox input "false"
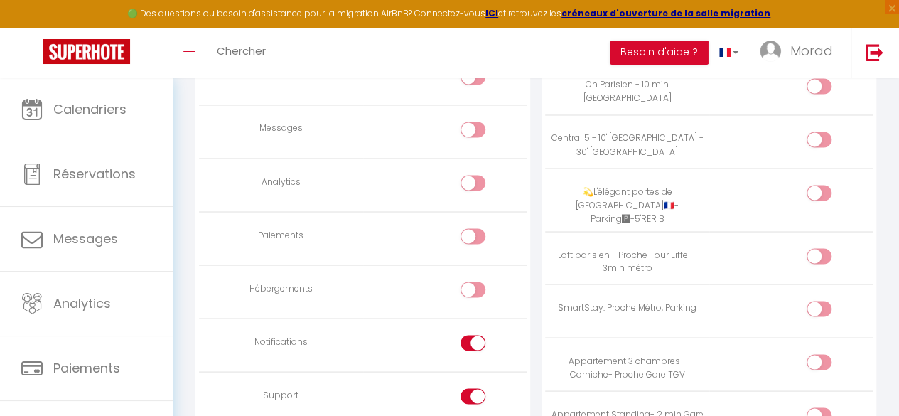
scroll to position [1196, 0]
click at [480, 334] on input "checkbox" at bounding box center [484, 344] width 25 height 21
checkbox input "false"
click at [470, 393] on div at bounding box center [472, 395] width 25 height 16
click at [472, 393] on input "checkbox" at bounding box center [484, 397] width 25 height 21
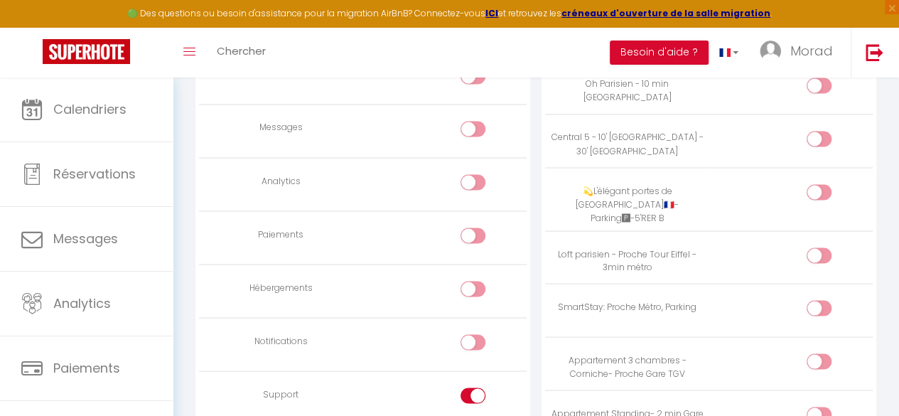
checkbox input "false"
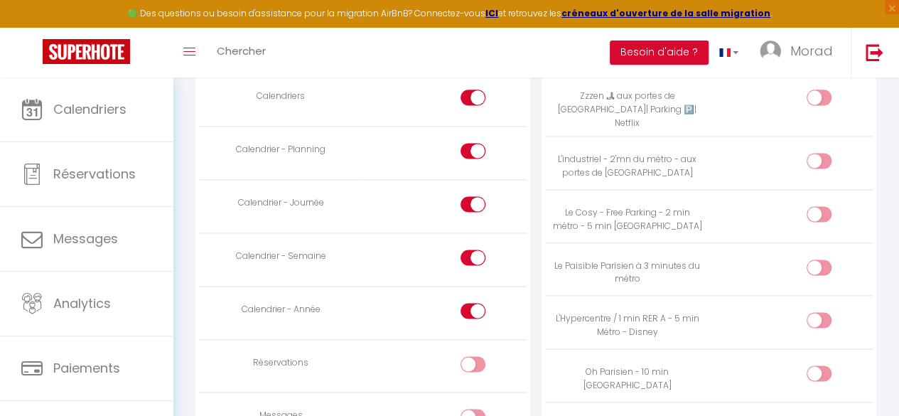
scroll to position [861, 0]
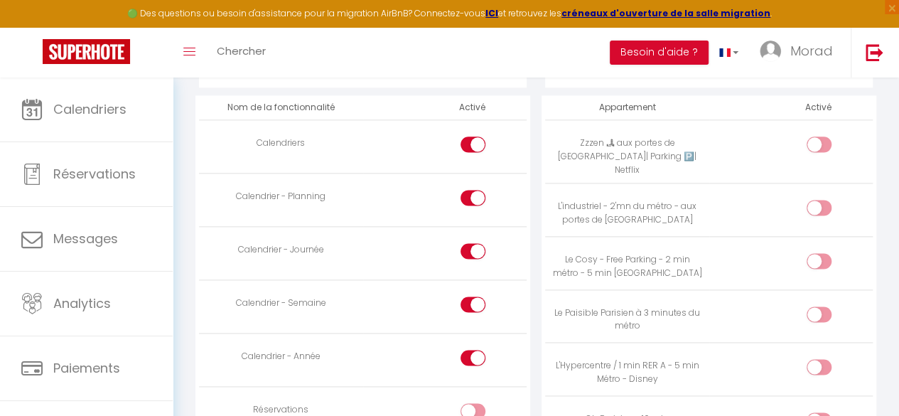
click at [819, 144] on input "checkbox" at bounding box center [830, 146] width 25 height 21
checkbox input "true"
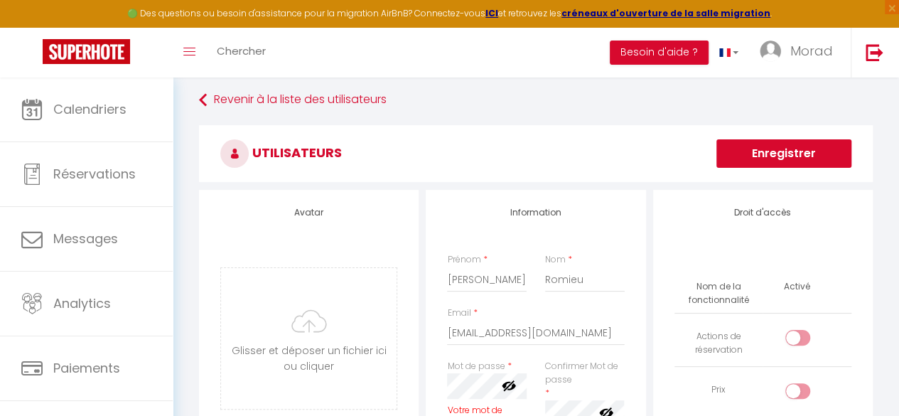
scroll to position [5, 0]
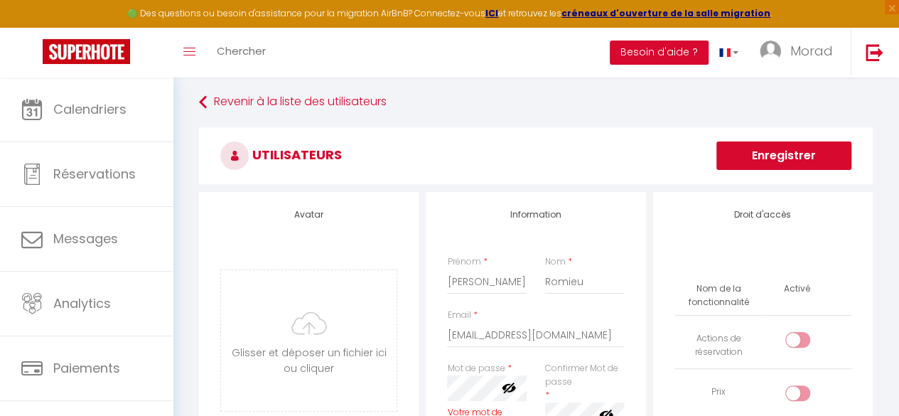
click at [819, 144] on button "Enregistrer" at bounding box center [783, 155] width 135 height 28
